Goal: Navigation & Orientation: Find specific page/section

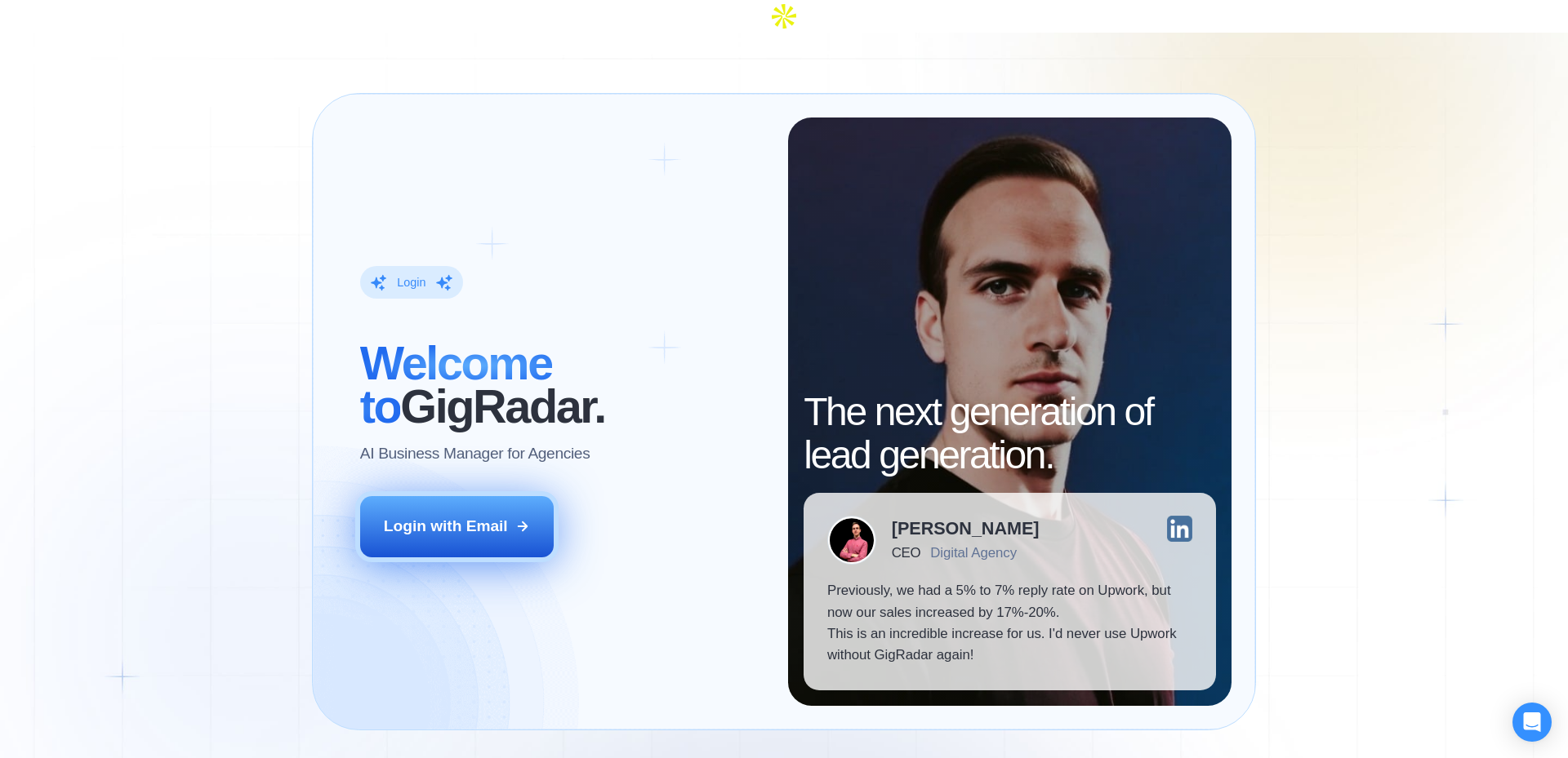
click at [474, 516] on div "Login with Email" at bounding box center [445, 527] width 124 height 21
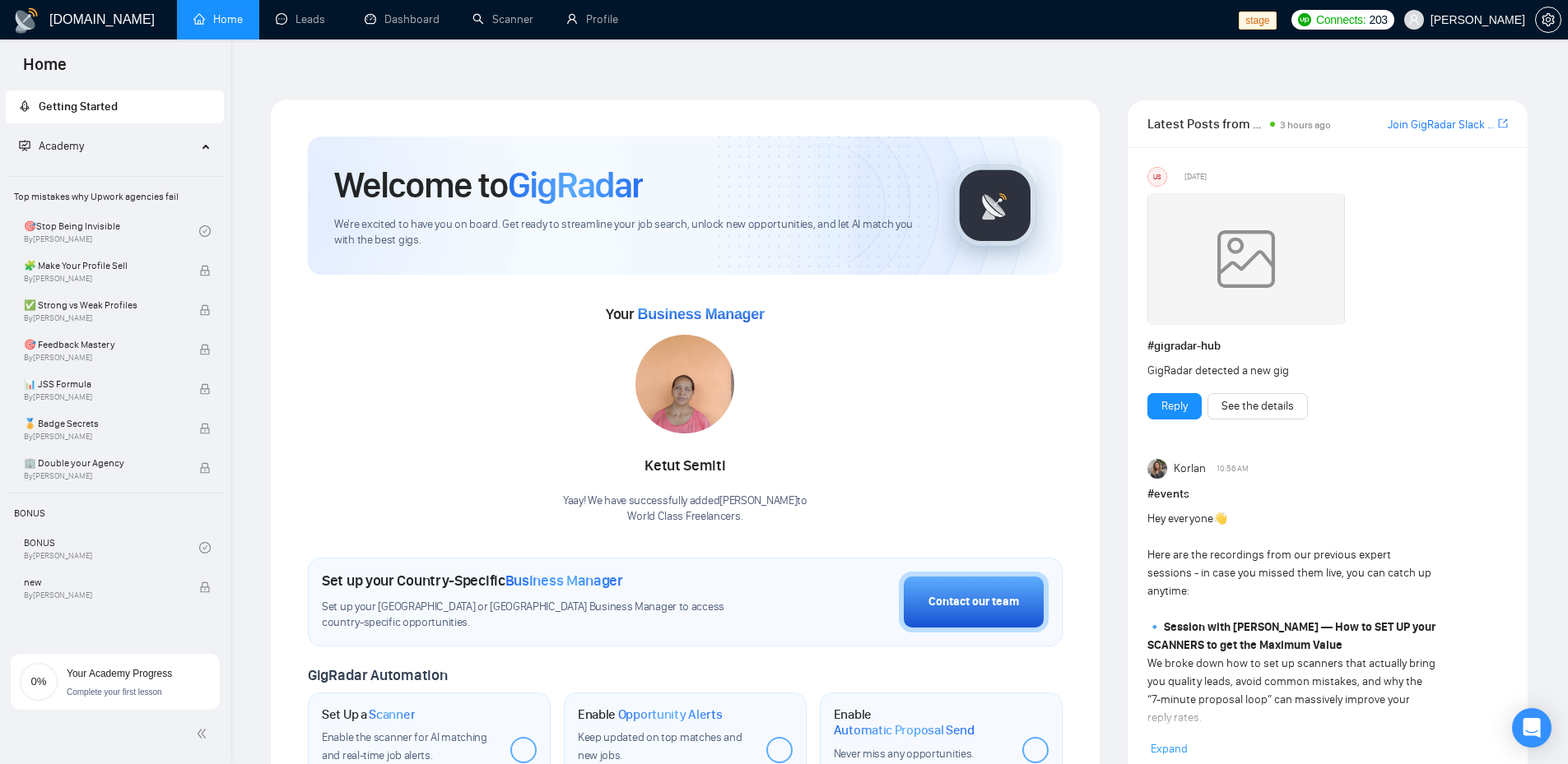
click at [660, 394] on img at bounding box center [684, 383] width 99 height 98
click at [326, 23] on link "Leads" at bounding box center [303, 19] width 56 height 14
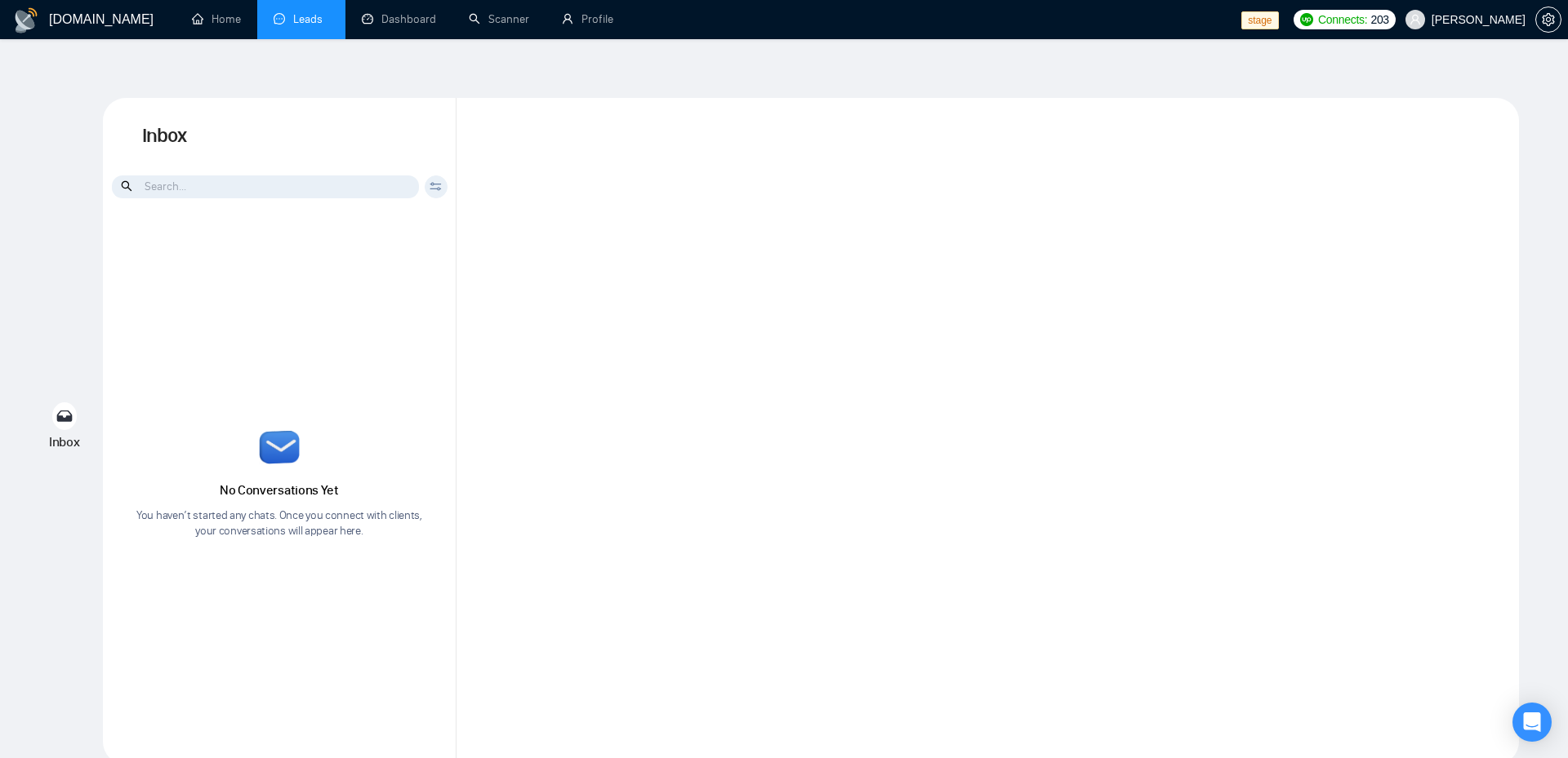
click at [62, 280] on div "Inbox Inbox Client Reset Date Reset Reset Apply No Conversations Yet You haven’…" at bounding box center [784, 431] width 1516 height 667
click at [588, 16] on link "Profile" at bounding box center [588, 19] width 51 height 14
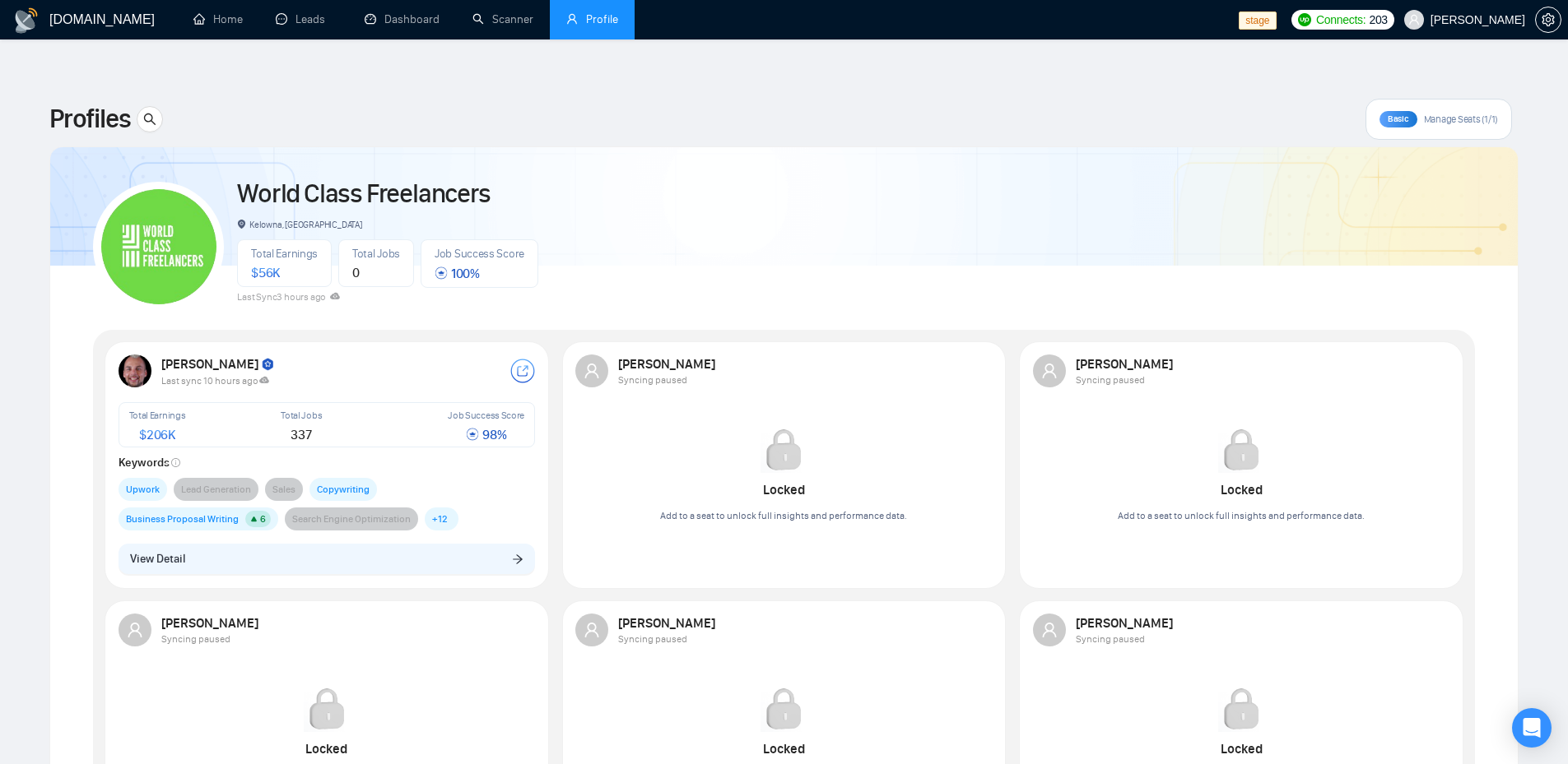
click at [294, 420] on div "Total Earnings $ 206K Total Jobs 337 Job Success Score 98 % Keywords Upwork Lea…" at bounding box center [327, 467] width 417 height 128
